Goal: Understand process/instructions: Learn how to perform a task or action

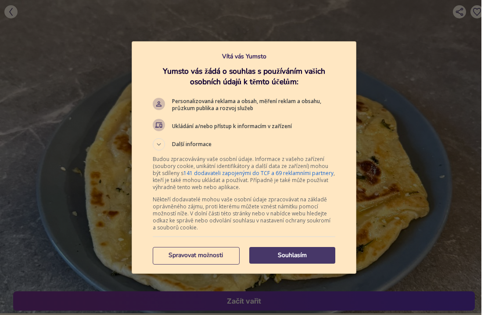
click at [228, 265] on div "Spravovat možnosti" at bounding box center [196, 256] width 87 height 18
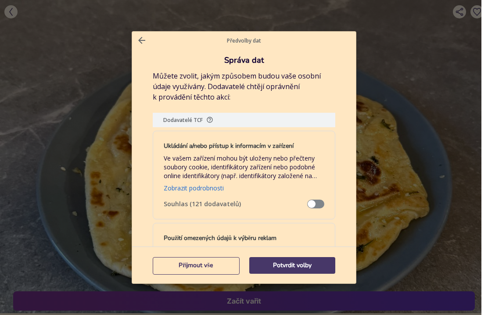
click at [276, 254] on div "Přijmout vše Potvrdit volby" at bounding box center [244, 264] width 182 height 29
click at [270, 265] on p "Potvrdit volby" at bounding box center [292, 265] width 86 height 9
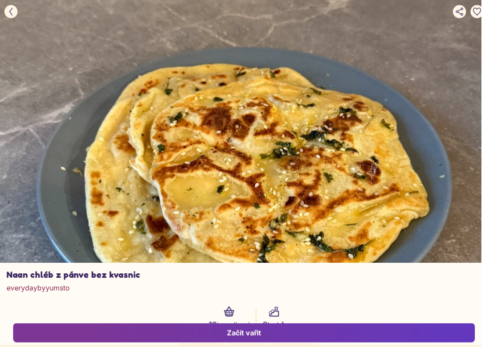
click at [408, 101] on div at bounding box center [240, 82] width 481 height 361
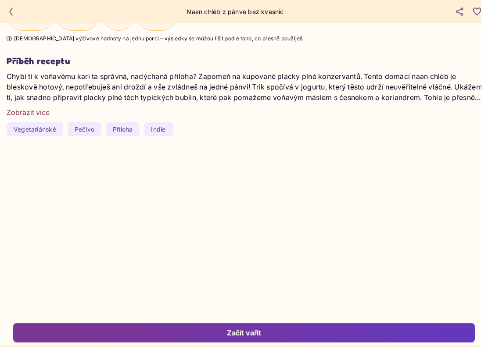
scroll to position [1296, 0]
click at [268, 315] on div "Začít vařit" at bounding box center [244, 333] width 442 height 10
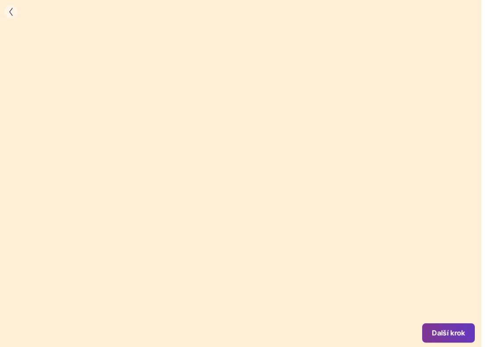
click at [15, 21] on div at bounding box center [240, 180] width 481 height 361
click at [14, 10] on icon "button" at bounding box center [11, 12] width 8 height 8
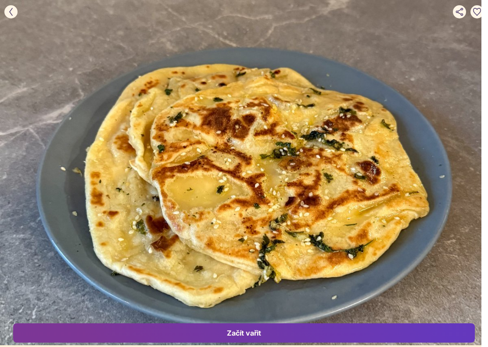
click at [10, 14] on icon "button" at bounding box center [11, 12] width 8 height 8
click at [16, 12] on button "button" at bounding box center [10, 11] width 13 height 13
click at [14, 14] on icon "button" at bounding box center [11, 12] width 8 height 8
click at [15, 10] on button "button" at bounding box center [10, 11] width 13 height 13
